Goal: Task Accomplishment & Management: Manage account settings

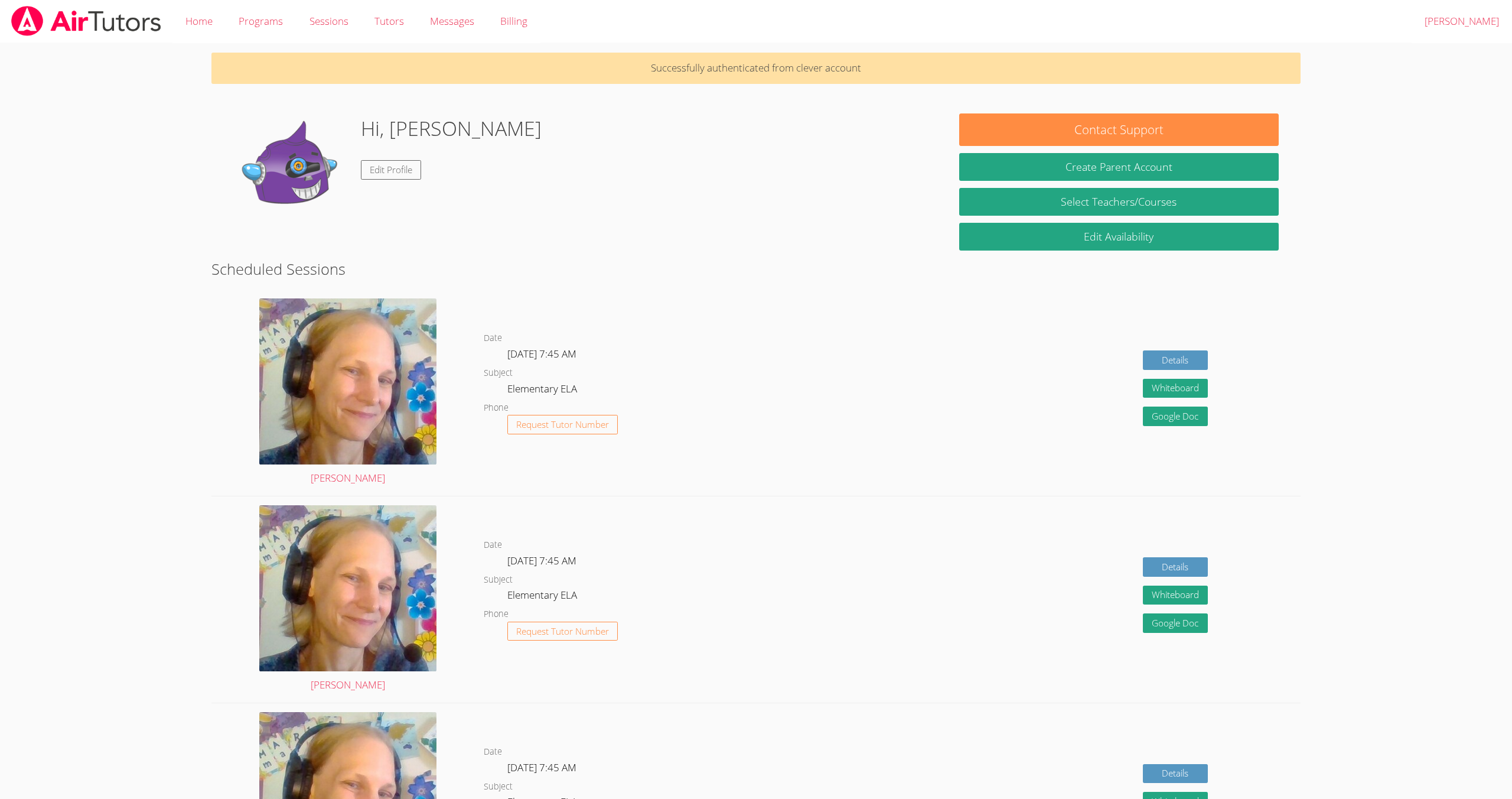
click at [324, 152] on img at bounding box center [292, 173] width 118 height 118
click at [323, 155] on img at bounding box center [292, 173] width 118 height 118
click at [425, 133] on h1 "Hi, [PERSON_NAME]" at bounding box center [451, 128] width 181 height 30
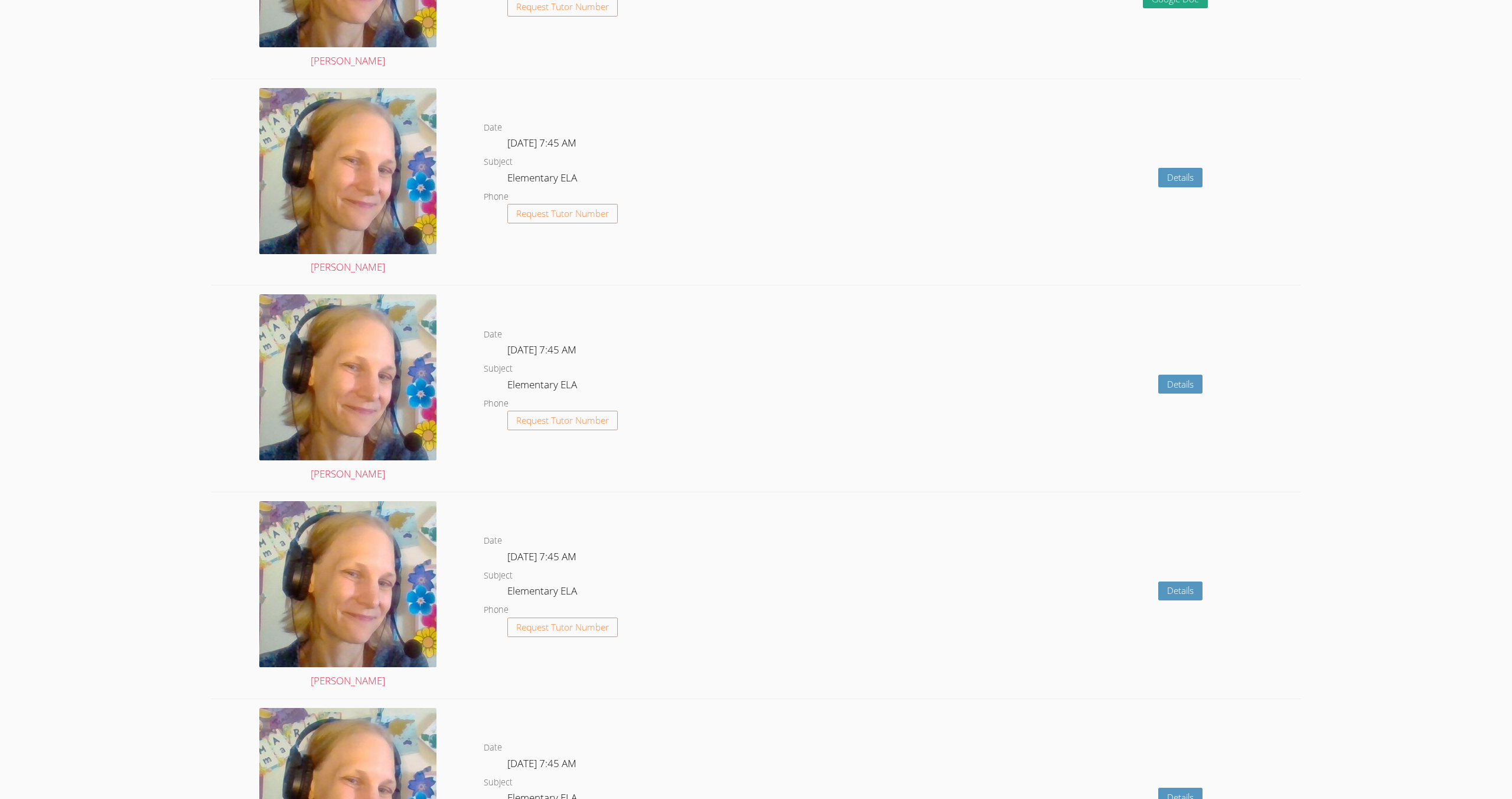
scroll to position [851, 0]
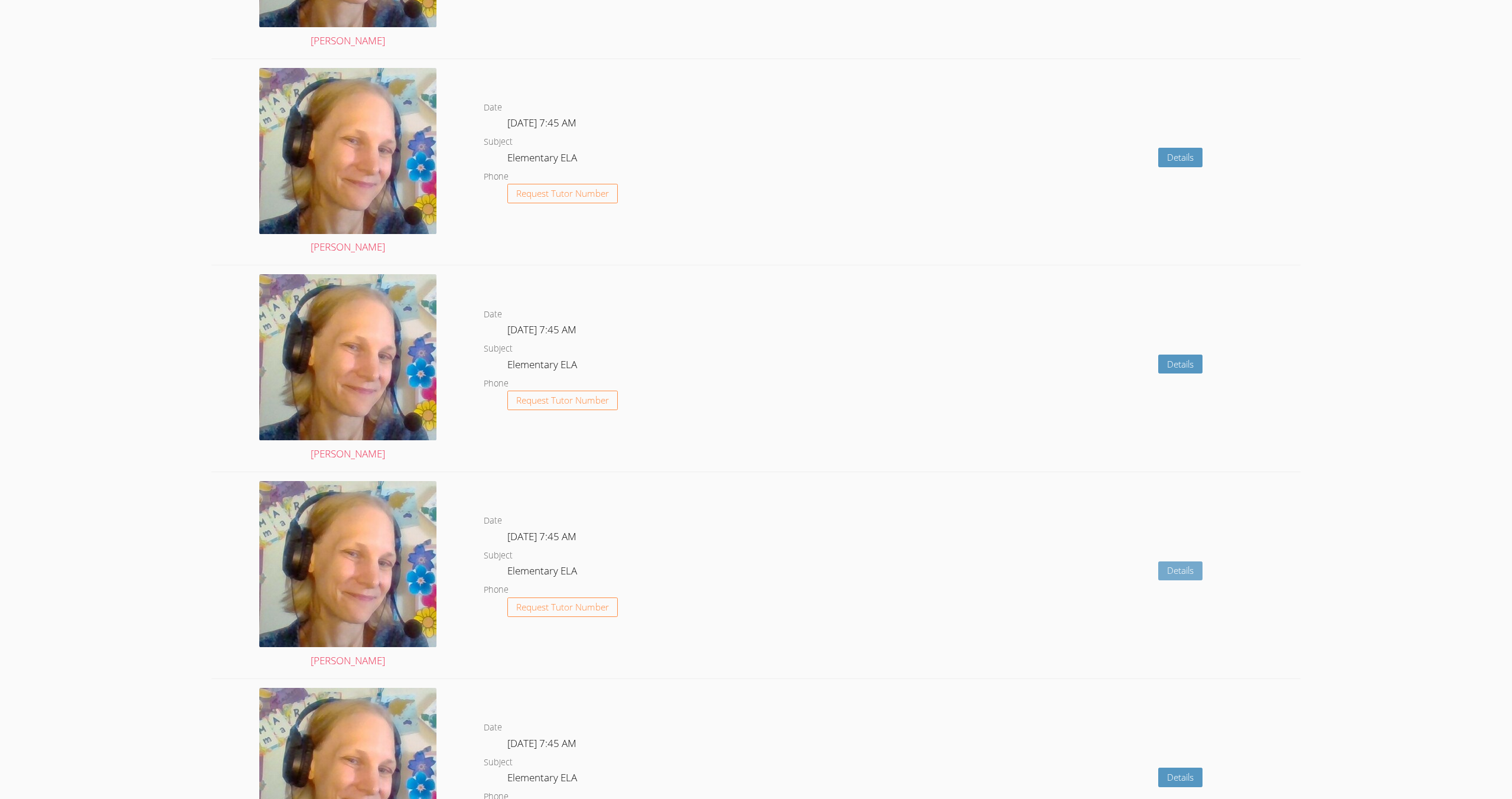
click at [1180, 570] on link "Details" at bounding box center [1180, 571] width 44 height 19
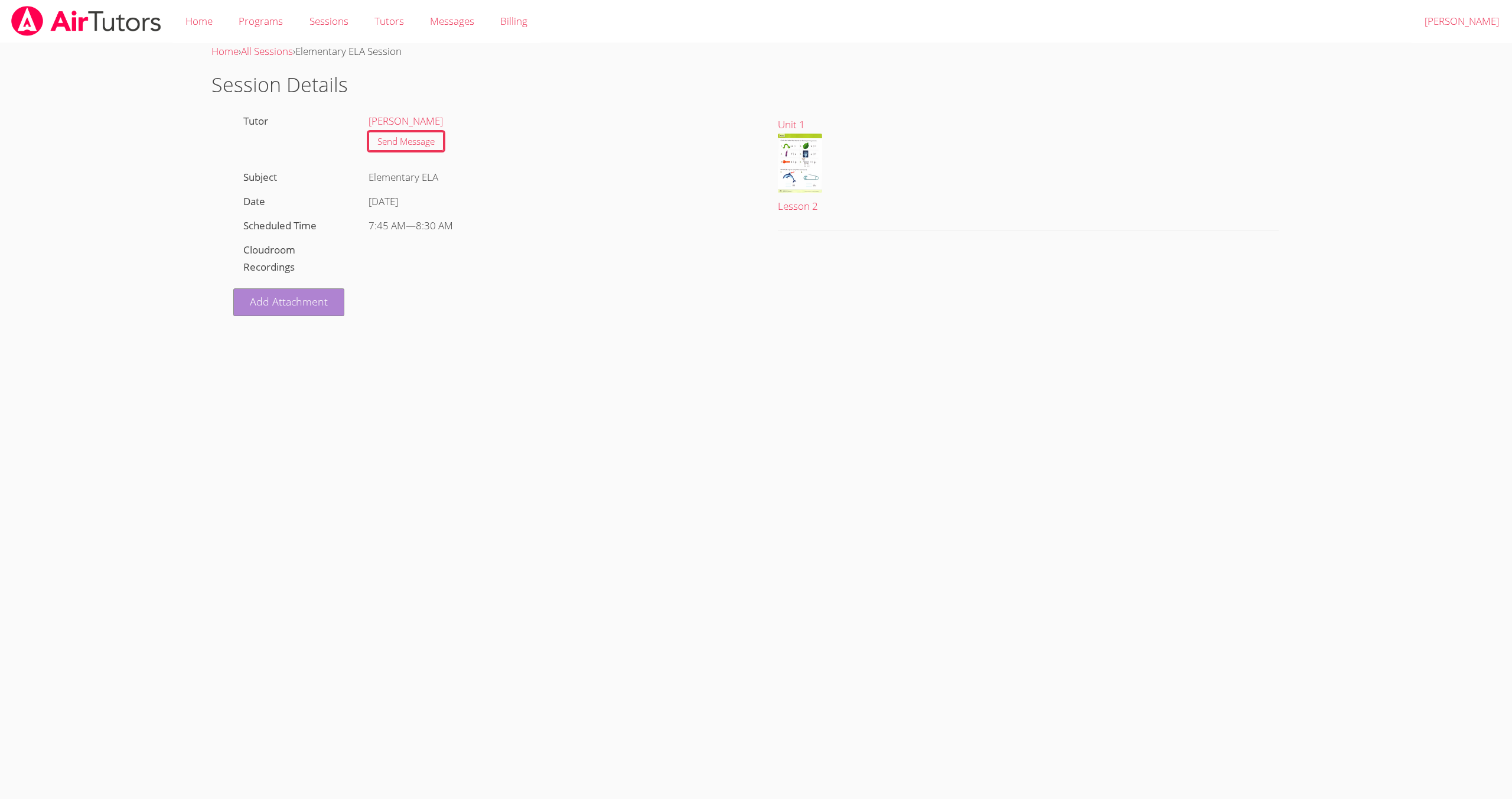
click at [251, 303] on link "Add Attachment" at bounding box center [288, 302] width 111 height 28
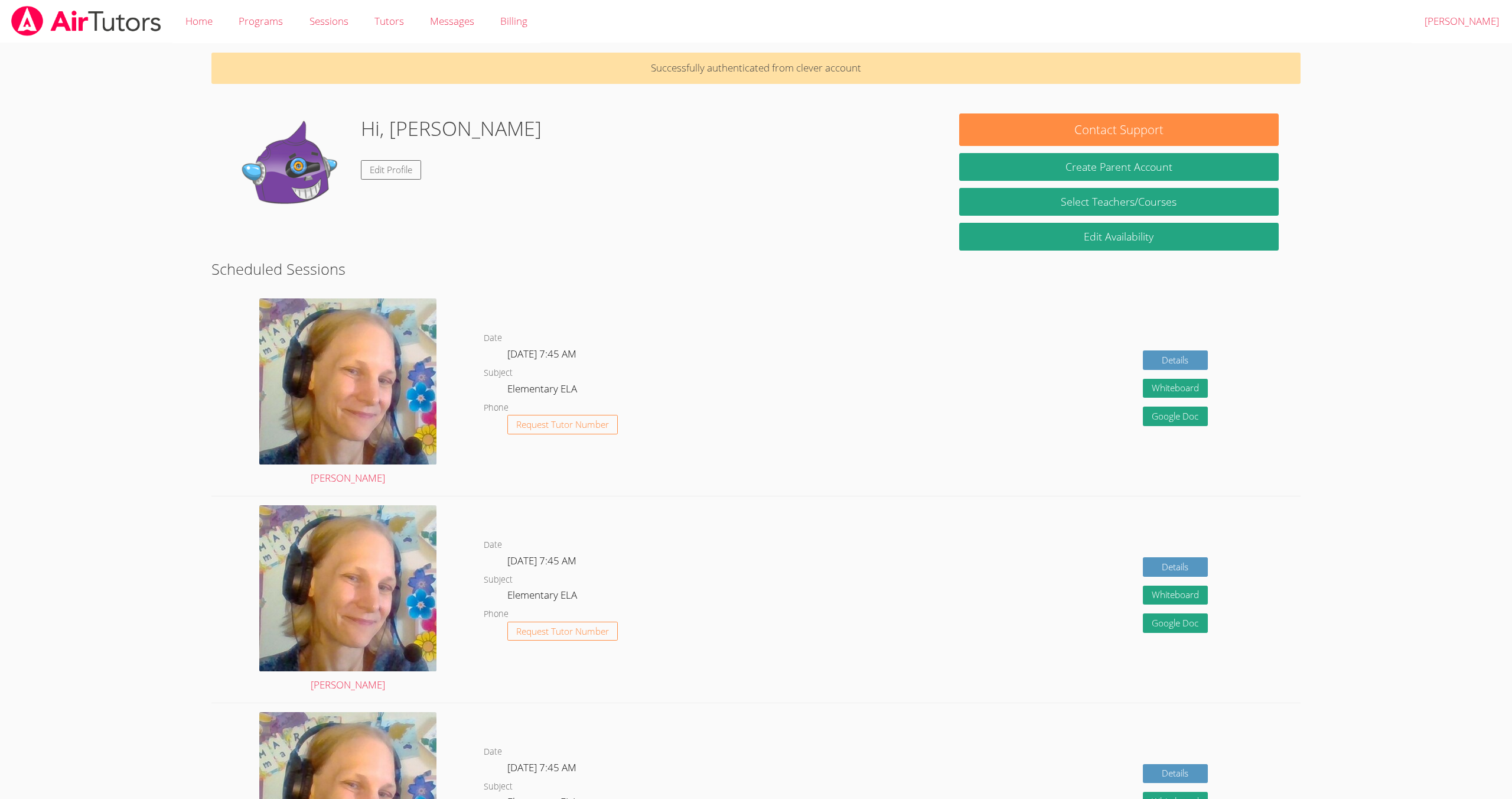
click at [306, 160] on img at bounding box center [292, 173] width 118 height 118
drag, startPoint x: 309, startPoint y: 159, endPoint x: 369, endPoint y: 155, distance: 60.1
click at [309, 159] on img at bounding box center [292, 173] width 118 height 118
drag, startPoint x: 1025, startPoint y: 130, endPoint x: 734, endPoint y: 147, distance: 291.5
click at [734, 113] on section "Hi, [PERSON_NAME] Edit Profile Contact Support Create Parent Account Select Tea…" at bounding box center [755, 113] width 1088 height 0
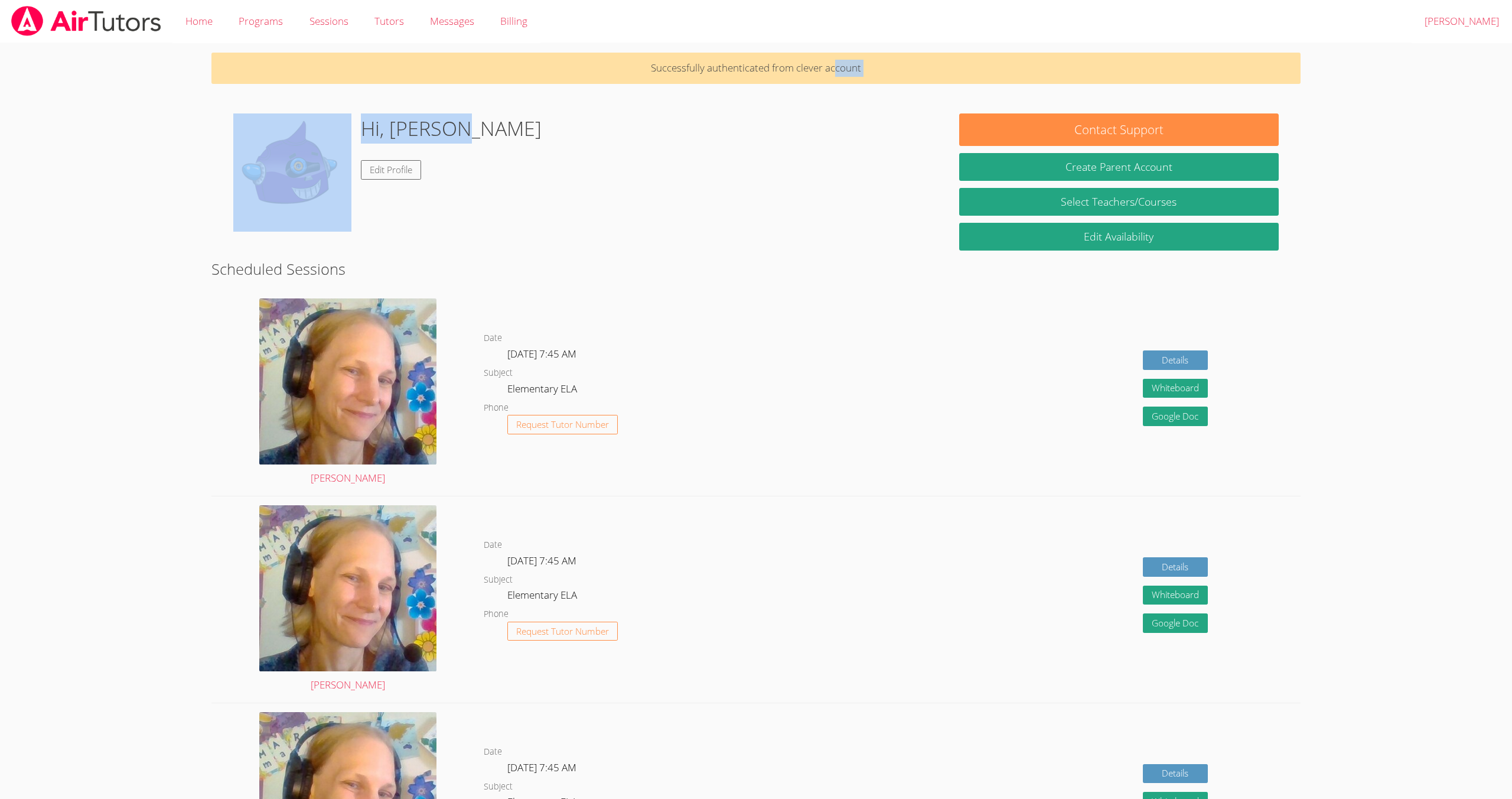
drag, startPoint x: 834, startPoint y: 66, endPoint x: 705, endPoint y: 117, distance: 138.7
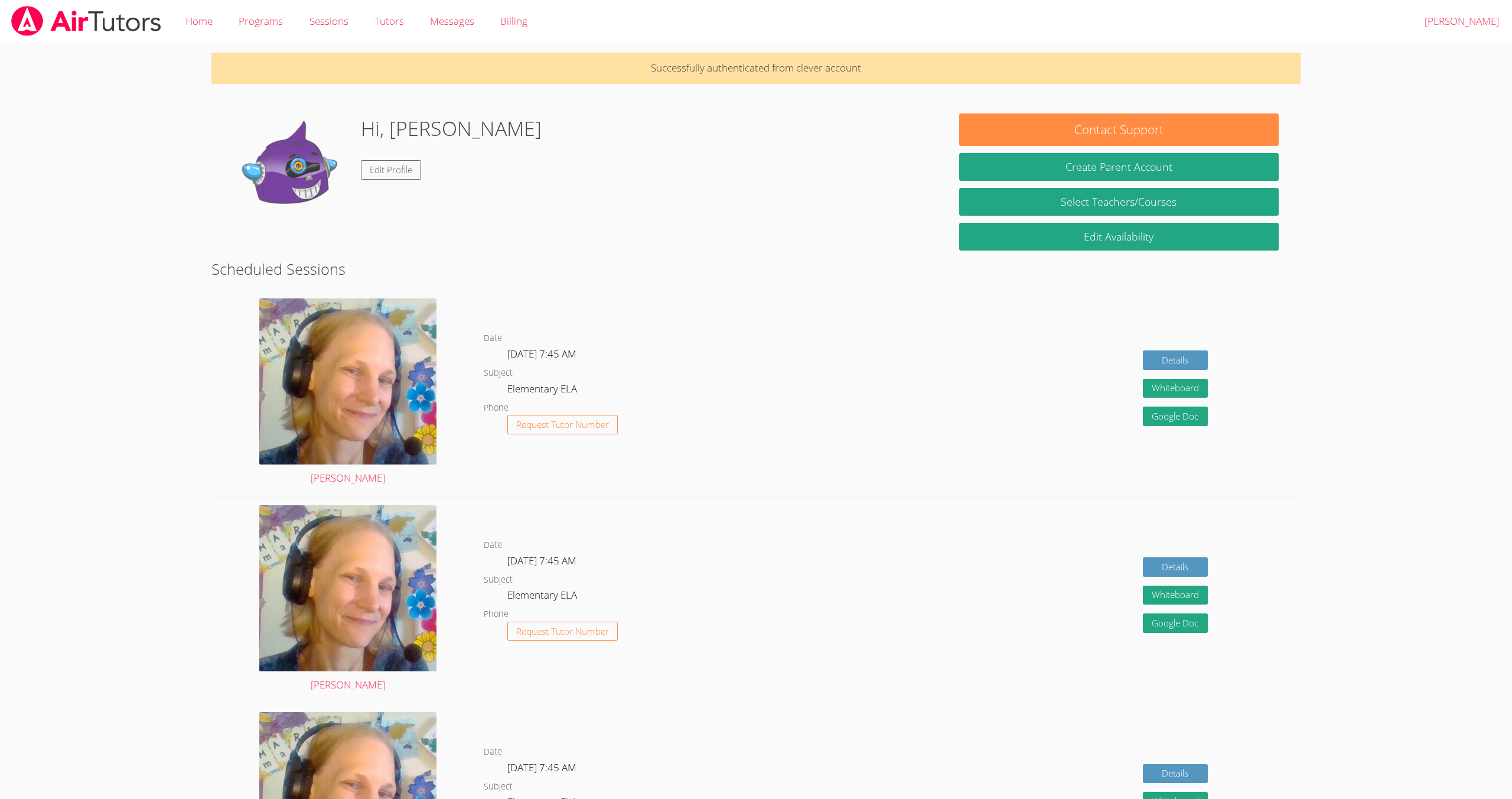
click at [383, 191] on div "Hi, [PERSON_NAME] Edit Profile" at bounding box center [451, 173] width 181 height 118
click at [388, 167] on link "Edit Profile" at bounding box center [391, 170] width 61 height 19
